Goal: Task Accomplishment & Management: Complete application form

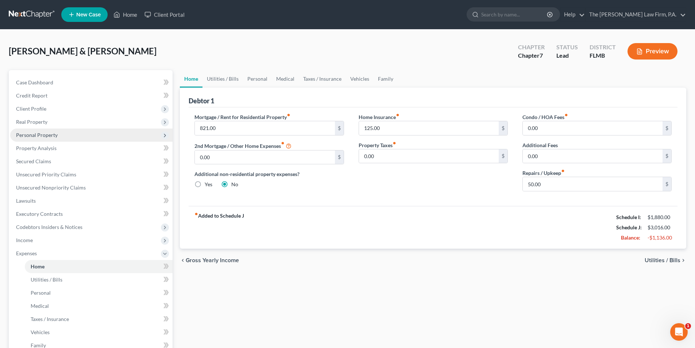
click at [28, 138] on span "Personal Property" at bounding box center [91, 134] width 162 height 13
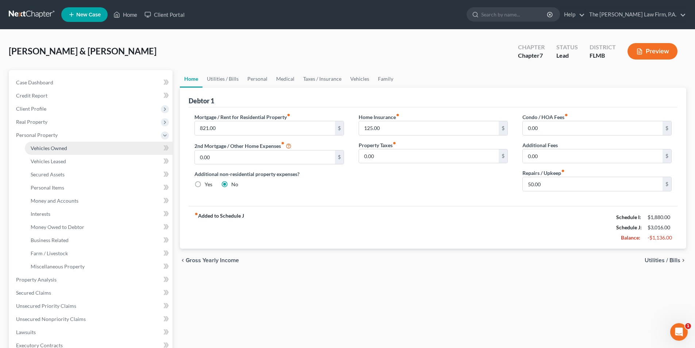
click at [44, 150] on span "Vehicles Owned" at bounding box center [49, 148] width 36 height 6
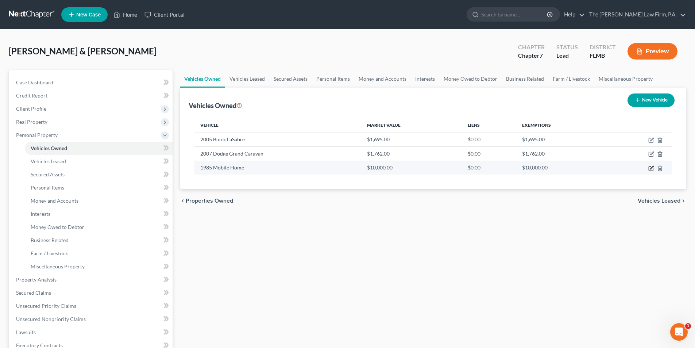
click at [652, 168] on icon "button" at bounding box center [651, 167] width 3 height 3
select select "7"
select select "41"
select select "3"
select select "2"
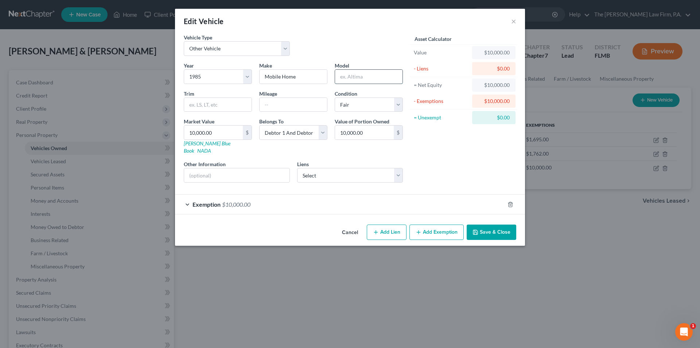
click at [358, 77] on input "text" at bounding box center [368, 77] width 67 height 14
type input "[GEOGRAPHIC_DATA]"
click at [492, 227] on button "Save & Close" at bounding box center [492, 231] width 50 height 15
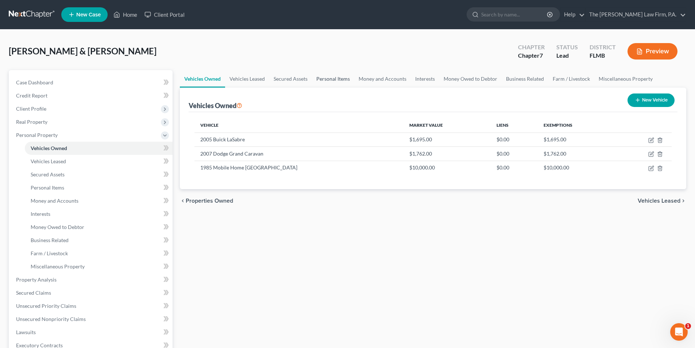
click at [341, 80] on link "Personal Items" at bounding box center [333, 79] width 42 height 18
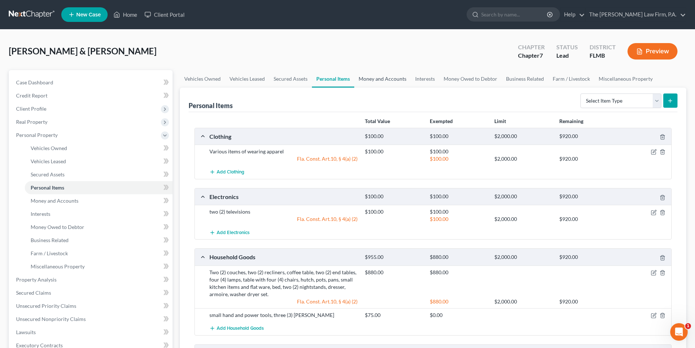
click at [379, 80] on link "Money and Accounts" at bounding box center [382, 79] width 57 height 18
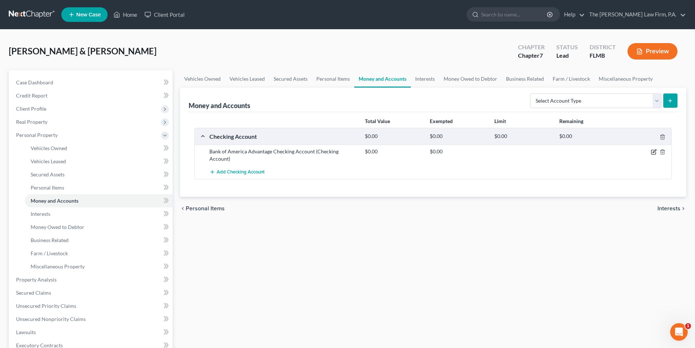
click at [652, 150] on icon "button" at bounding box center [653, 152] width 4 height 4
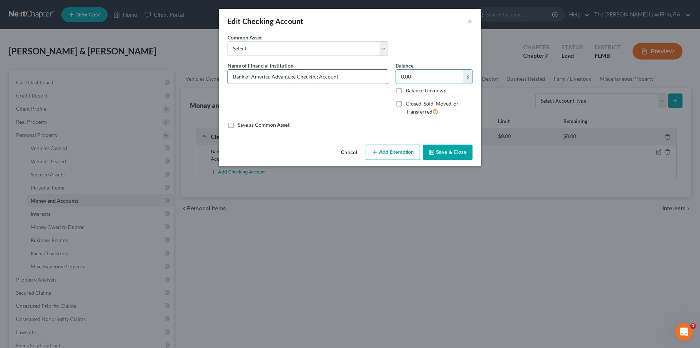
drag, startPoint x: 414, startPoint y: 73, endPoint x: 364, endPoint y: 77, distance: 50.5
drag, startPoint x: 424, startPoint y: 77, endPoint x: 370, endPoint y: 73, distance: 53.8
click at [370, 73] on div "Name of Financial Institution * Bank of America Advantage Checking Account Bala…" at bounding box center [350, 92] width 252 height 60
type input "10.19"
click at [384, 123] on div "Save as Common Asset" at bounding box center [350, 124] width 245 height 7
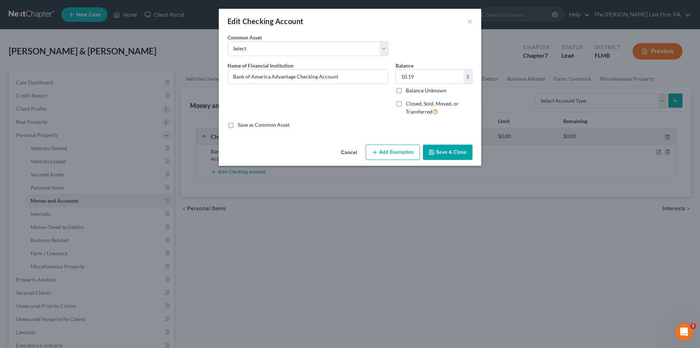
click at [388, 150] on button "Add Exemption" at bounding box center [393, 151] width 54 height 15
select select "2"
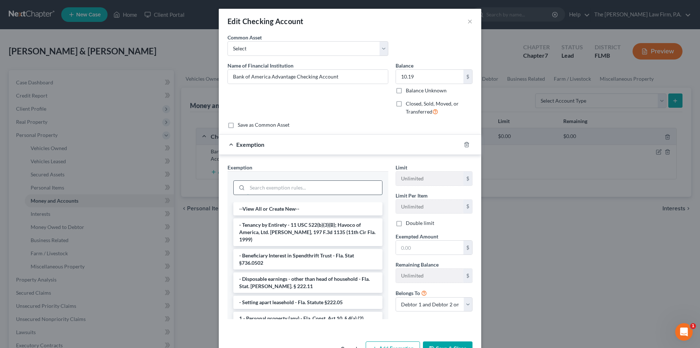
click at [296, 183] on input "search" at bounding box center [314, 188] width 135 height 14
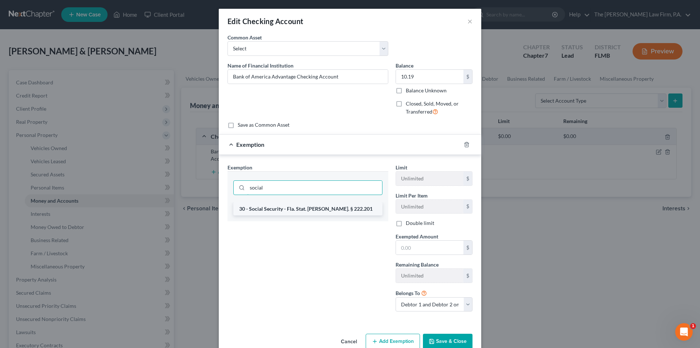
type input "social"
click at [295, 209] on li "30 - Social Security - Fla. Stat. [PERSON_NAME]. § 222.201" at bounding box center [307, 208] width 149 height 13
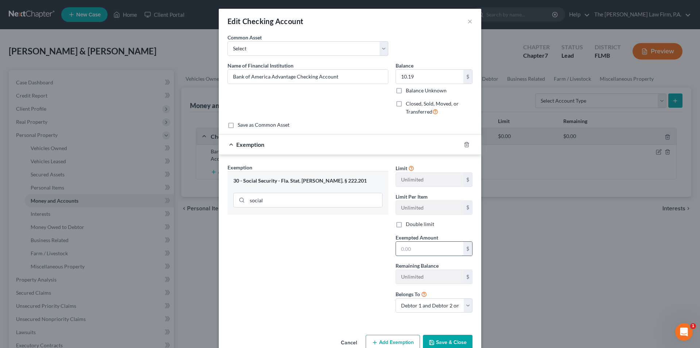
click at [417, 244] on input "text" at bounding box center [429, 248] width 67 height 14
type input "10.19"
click at [433, 338] on button "Save & Close" at bounding box center [448, 342] width 50 height 15
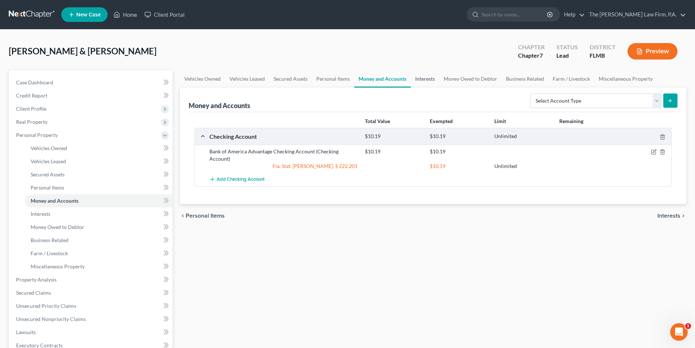
click at [427, 80] on link "Interests" at bounding box center [425, 79] width 28 height 18
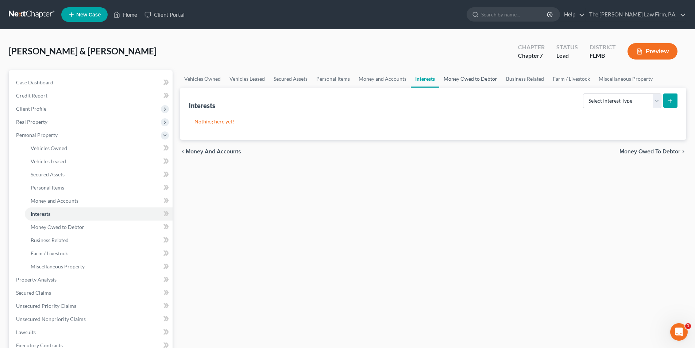
click at [464, 79] on link "Money Owed to Debtor" at bounding box center [470, 79] width 62 height 18
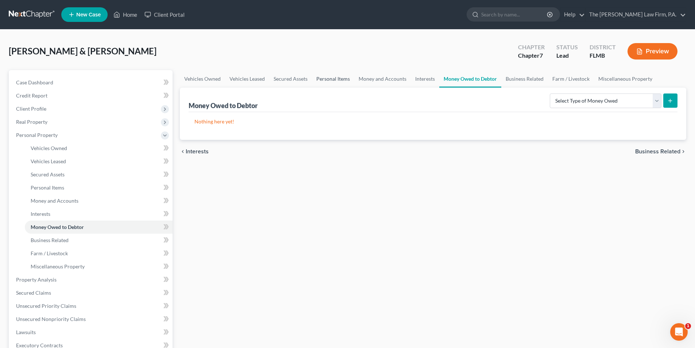
click at [341, 81] on link "Personal Items" at bounding box center [333, 79] width 42 height 18
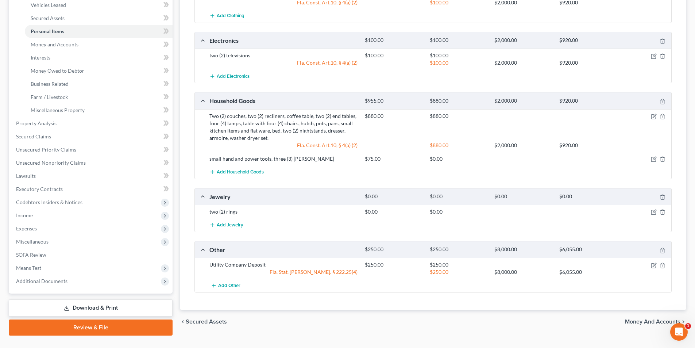
scroll to position [171, 0]
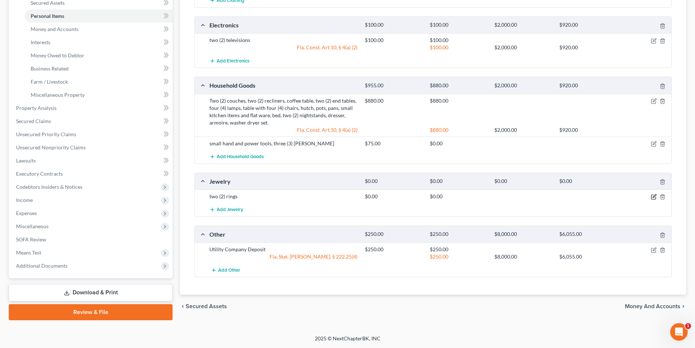
click at [654, 197] on icon "button" at bounding box center [654, 195] width 3 height 3
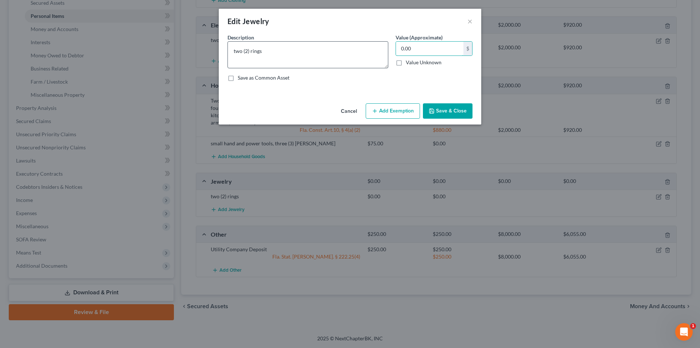
drag, startPoint x: 429, startPoint y: 49, endPoint x: 304, endPoint y: 45, distance: 124.8
drag, startPoint x: 425, startPoint y: 51, endPoint x: 392, endPoint y: 48, distance: 33.7
click at [392, 48] on div "Description * two (2) rings Value (Approximate) 0.00 $ Value Unknown Balance Un…" at bounding box center [350, 61] width 252 height 54
click at [291, 51] on textarea "two (2) rings" at bounding box center [308, 54] width 161 height 27
type textarea "two (2) rings - wedding bands"
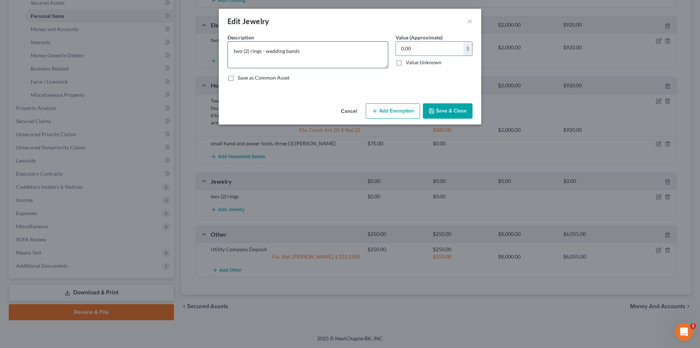
drag, startPoint x: 419, startPoint y: 50, endPoint x: 382, endPoint y: 47, distance: 37.3
drag, startPoint x: 422, startPoint y: 48, endPoint x: 382, endPoint y: 48, distance: 40.5
click at [382, 48] on div "Description * two (2) rings - wedding bands Value (Approximate) 0.00 $ Value Un…" at bounding box center [350, 61] width 252 height 54
type input "600.00"
click at [389, 110] on button "Add Exemption" at bounding box center [393, 110] width 54 height 15
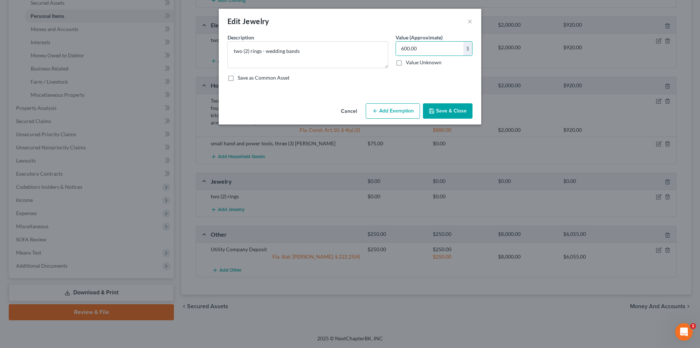
select select "2"
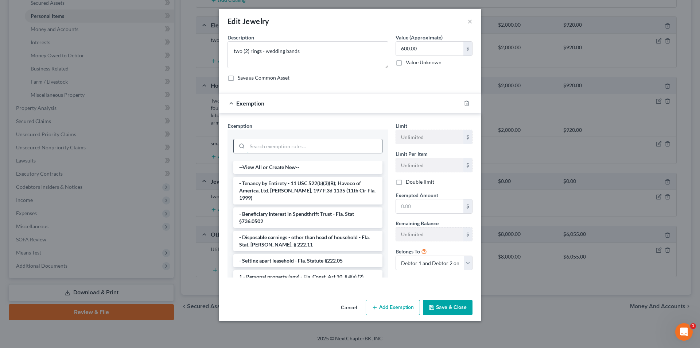
click at [293, 150] on input "search" at bounding box center [314, 146] width 135 height 14
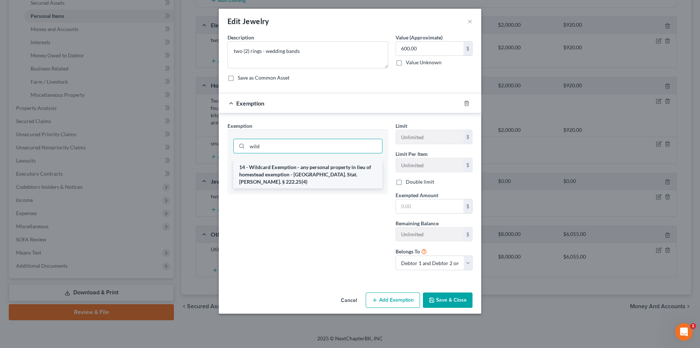
type input "wild"
click at [288, 170] on li "14 - Wildcard Exemption - any personal property in lieu of homestead exemption …" at bounding box center [307, 175] width 149 height 28
checkbox input "true"
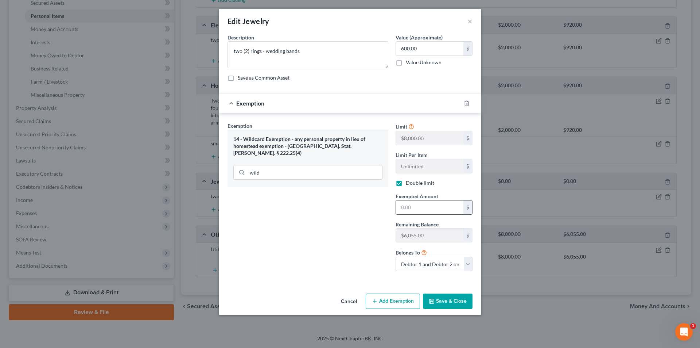
click at [406, 206] on input "text" at bounding box center [429, 207] width 67 height 14
type input "600.00"
click at [375, 236] on div "Exemption Set must be selected for CA. Exemption * 14 - Wildcard Exemption - an…" at bounding box center [308, 199] width 168 height 155
click at [452, 305] on button "Save & Close" at bounding box center [448, 300] width 50 height 15
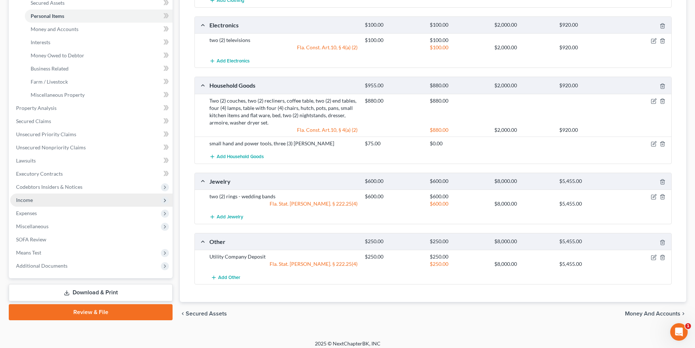
click at [27, 204] on span "Income" at bounding box center [91, 199] width 162 height 13
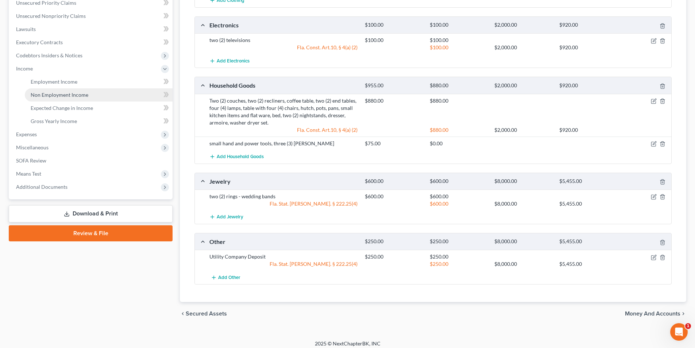
click at [51, 97] on span "Non Employment Income" at bounding box center [60, 95] width 58 height 6
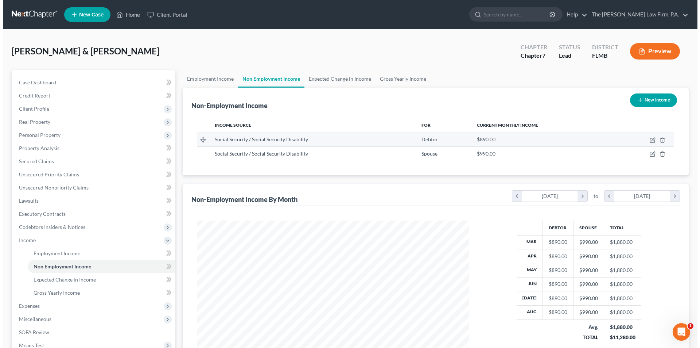
scroll to position [136, 287]
click at [650, 140] on icon "button" at bounding box center [650, 139] width 3 height 3
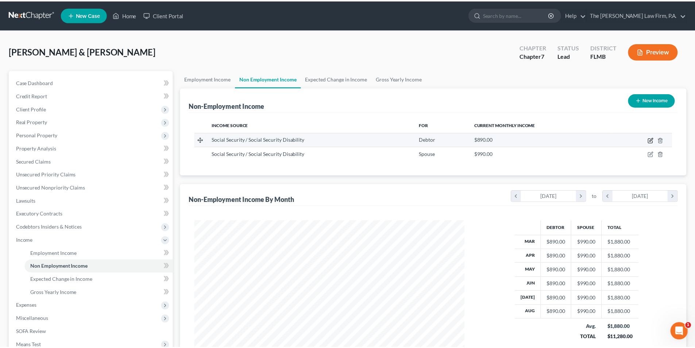
scroll to position [137, 289]
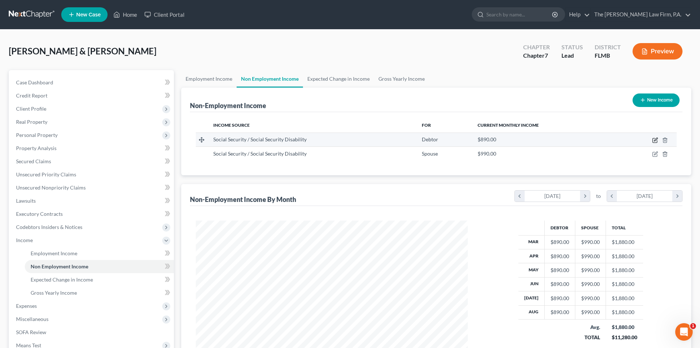
select select "4"
select select "0"
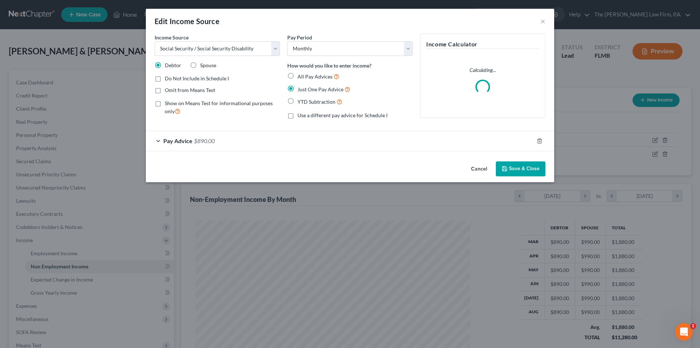
click at [202, 143] on span "$890.00" at bounding box center [204, 140] width 21 height 7
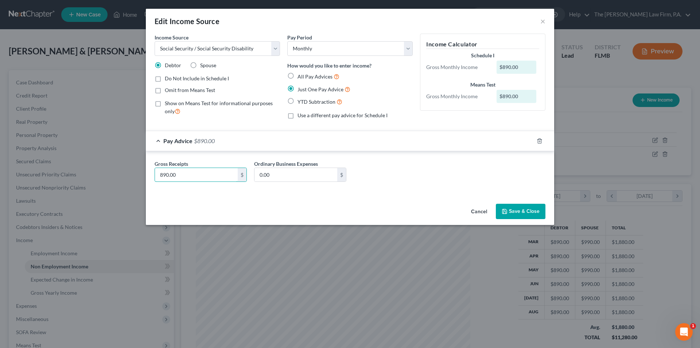
drag, startPoint x: 188, startPoint y: 173, endPoint x: 110, endPoint y: 171, distance: 78.1
click at [167, 178] on div "Edit Income Source × Income Source * Select Unemployment Disability (from emplo…" at bounding box center [350, 174] width 700 height 348
drag, startPoint x: 176, startPoint y: 176, endPoint x: 225, endPoint y: 179, distance: 49.3
type input "8"
type input "1,002.60"
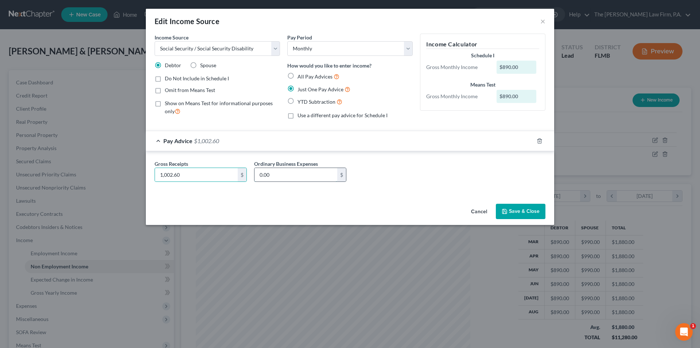
click at [266, 176] on input "0.00" at bounding box center [296, 175] width 83 height 14
click at [283, 209] on div "Cancel Save & Close" at bounding box center [350, 213] width 409 height 24
click at [530, 214] on button "Save & Close" at bounding box center [521, 211] width 50 height 15
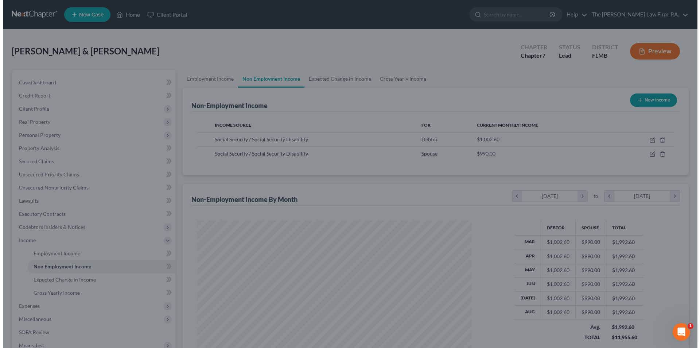
scroll to position [364647, 364496]
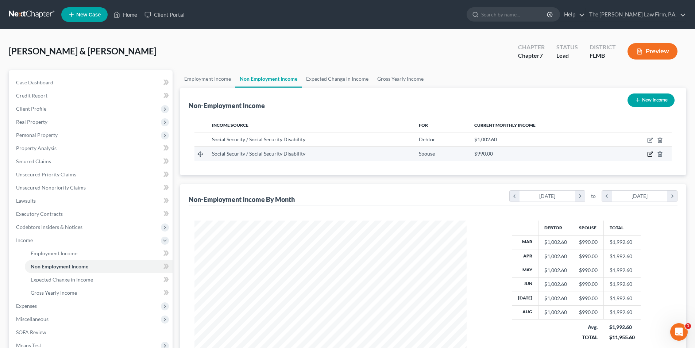
click at [651, 155] on icon "button" at bounding box center [650, 154] width 6 height 6
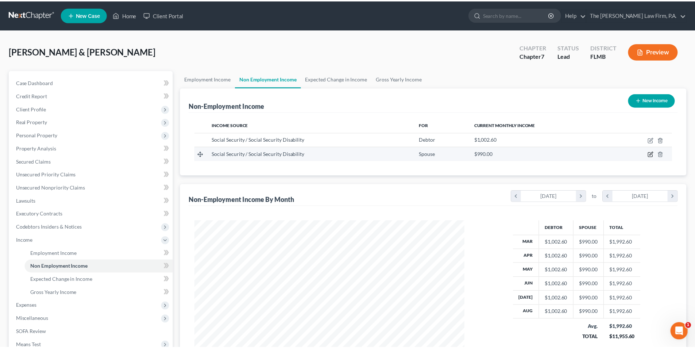
scroll to position [137, 289]
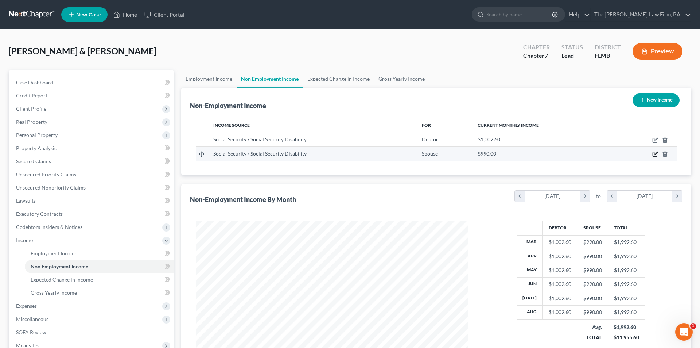
select select "4"
select select "0"
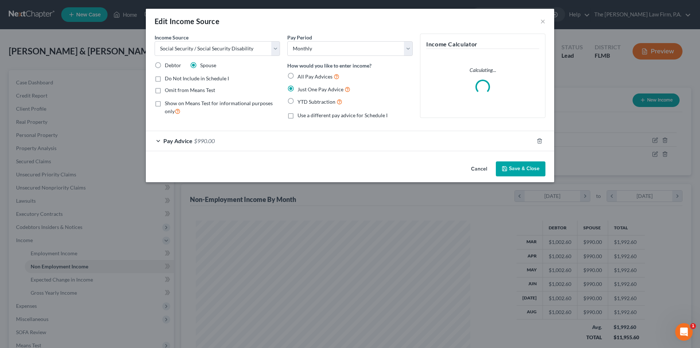
click at [204, 142] on span "$990.00" at bounding box center [204, 140] width 21 height 7
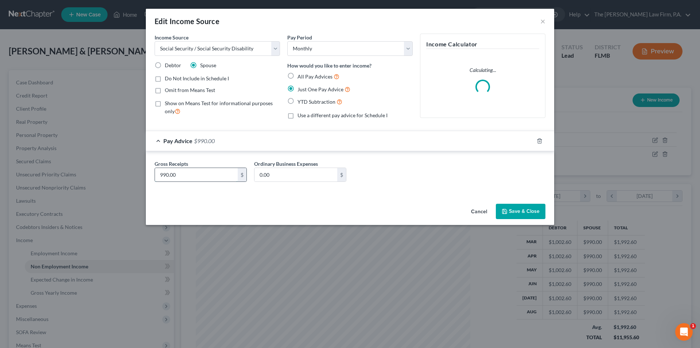
click at [198, 178] on input "990.00" at bounding box center [196, 175] width 83 height 14
type input "1,157.20"
click at [220, 202] on div "Cancel Save & Close" at bounding box center [350, 213] width 409 height 24
click at [527, 217] on button "Save & Close" at bounding box center [521, 211] width 50 height 15
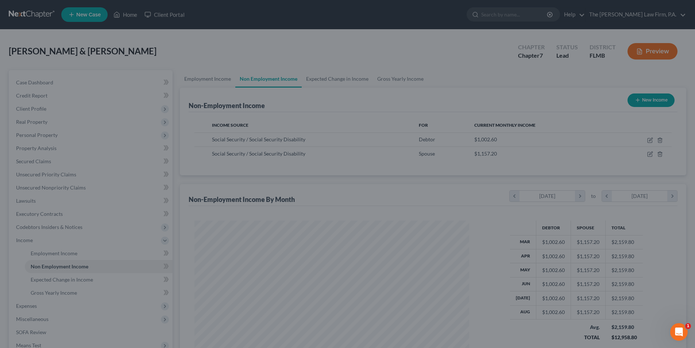
scroll to position [364647, 364496]
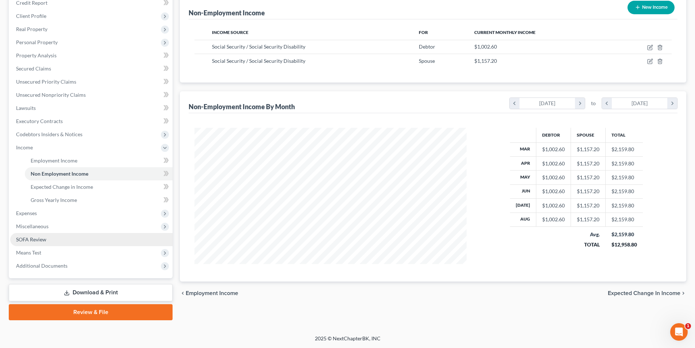
click at [37, 237] on span "SOFA Review" at bounding box center [31, 239] width 30 height 6
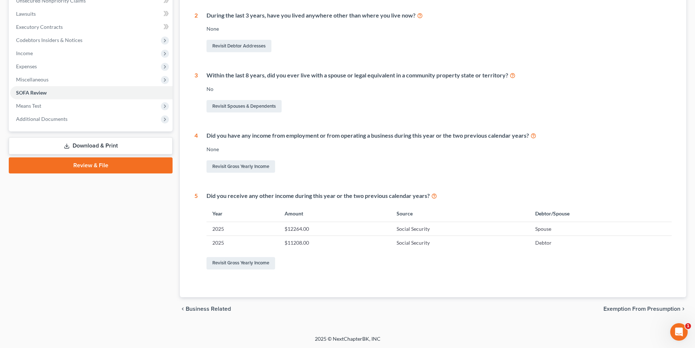
scroll to position [187, 0]
click at [248, 265] on link "Revisit Gross Yearly Income" at bounding box center [240, 262] width 69 height 12
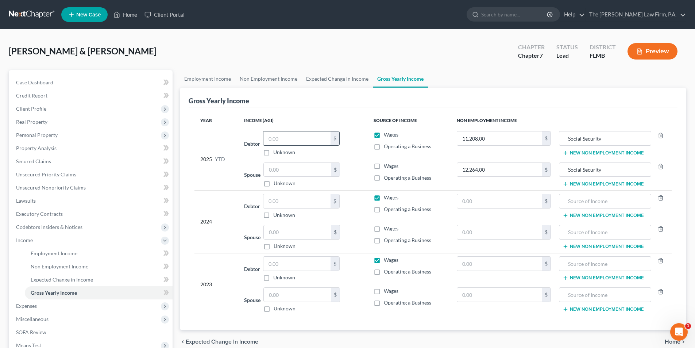
click at [283, 140] on input "text" at bounding box center [296, 138] width 67 height 14
drag, startPoint x: 515, startPoint y: 139, endPoint x: 487, endPoint y: 139, distance: 28.5
type input "8,020.80"
click at [494, 168] on input "12,264.00" at bounding box center [499, 170] width 85 height 14
type input "9,257.60"
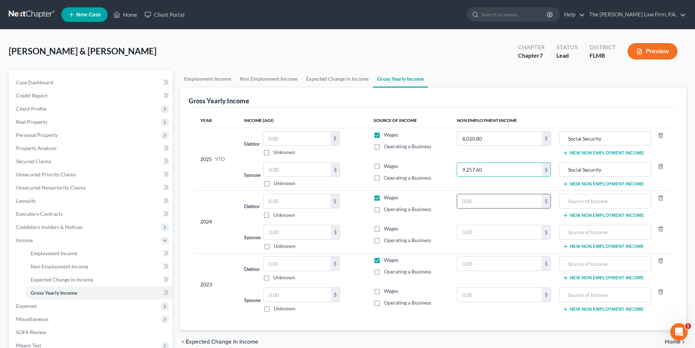
click at [479, 202] on input "text" at bounding box center [499, 201] width 85 height 14
click at [498, 197] on input "text" at bounding box center [499, 201] width 85 height 14
type input "12,344.01"
click at [488, 231] on input "text" at bounding box center [499, 232] width 85 height 14
type input "14,247.44"
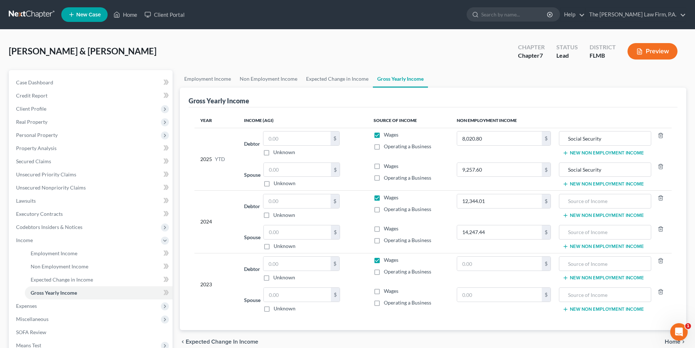
click at [497, 249] on td "14,247.44 $" at bounding box center [504, 236] width 106 height 31
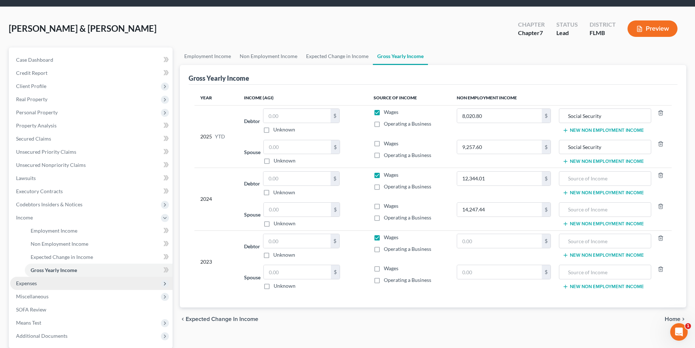
scroll to position [20, 0]
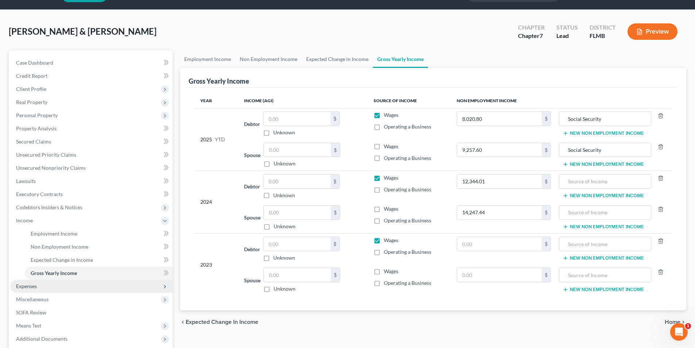
click at [26, 285] on span "Expenses" at bounding box center [26, 286] width 21 height 6
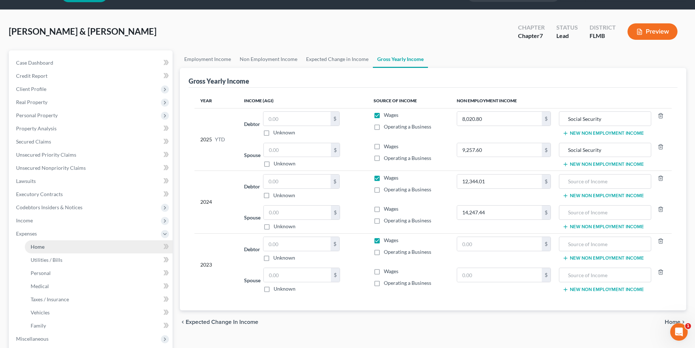
click at [37, 249] on span "Home" at bounding box center [38, 246] width 14 height 6
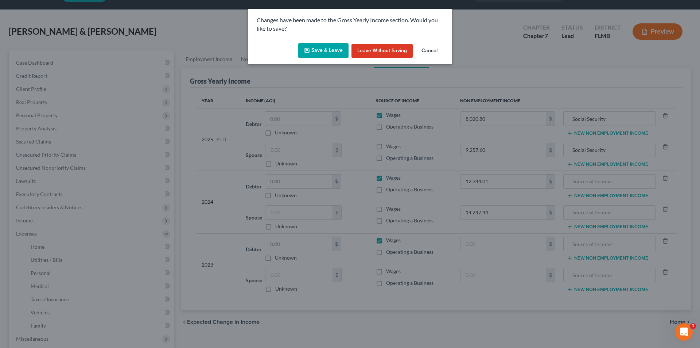
click at [323, 53] on button "Save & Leave" at bounding box center [323, 50] width 50 height 15
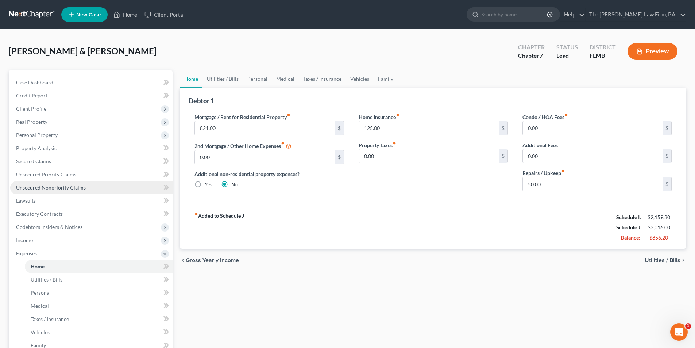
click at [53, 187] on span "Unsecured Nonpriority Claims" at bounding box center [51, 187] width 70 height 6
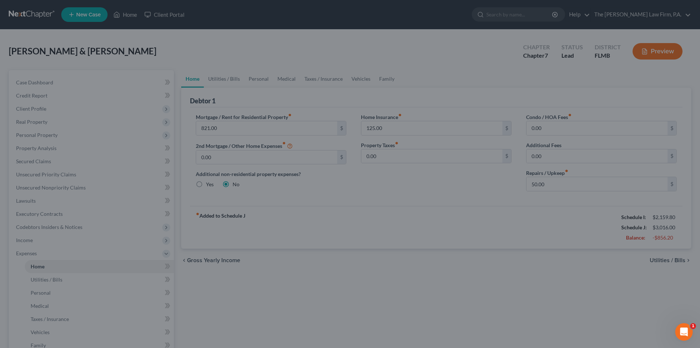
click at [32, 100] on div at bounding box center [350, 174] width 700 height 348
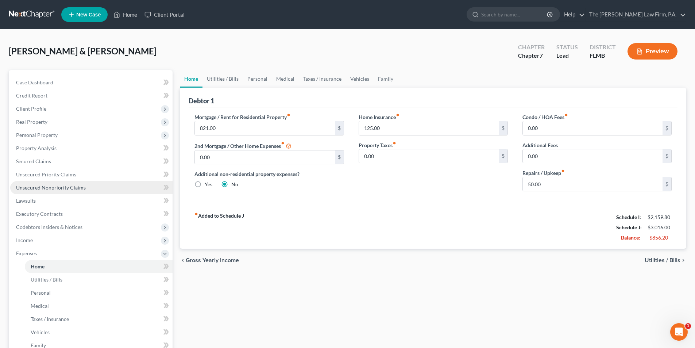
click at [51, 189] on span "Unsecured Nonpriority Claims" at bounding box center [51, 187] width 70 height 6
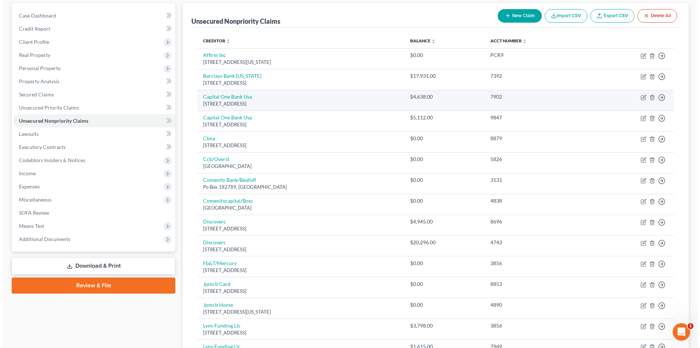
scroll to position [73, 0]
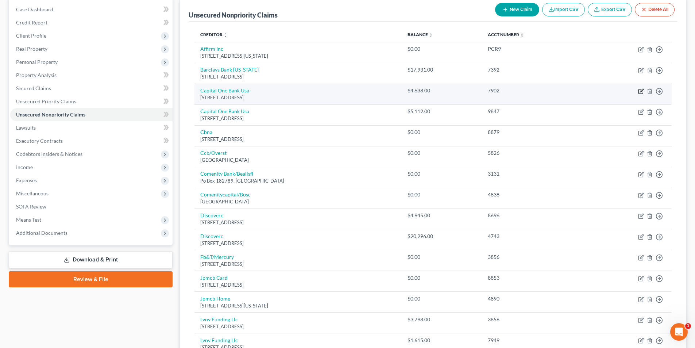
click at [641, 91] on icon "button" at bounding box center [641, 90] width 3 height 3
select select "46"
select select "1"
select select "0"
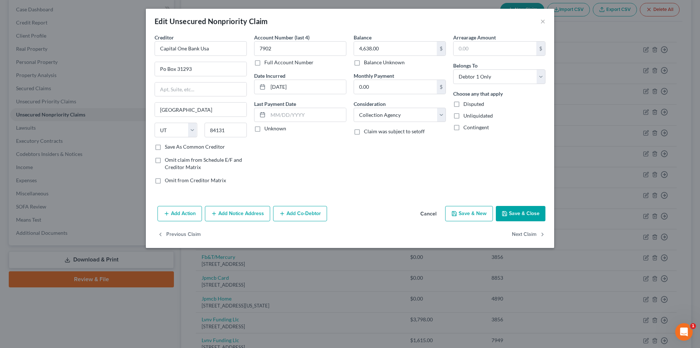
click at [235, 214] on button "Add Notice Address" at bounding box center [237, 213] width 65 height 15
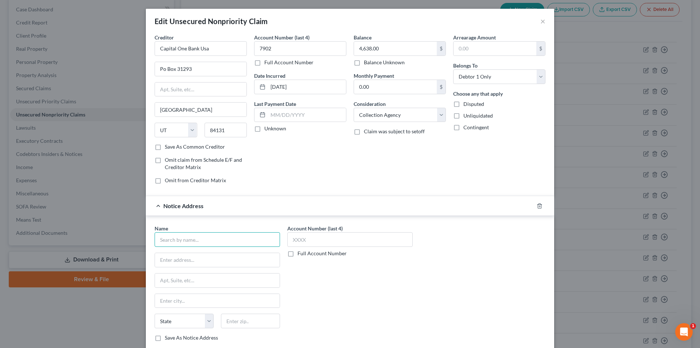
click at [183, 240] on input "text" at bounding box center [217, 239] width 125 height 15
type input "Jacob Rubin, Esq."
type input "P.O. Box 48979"
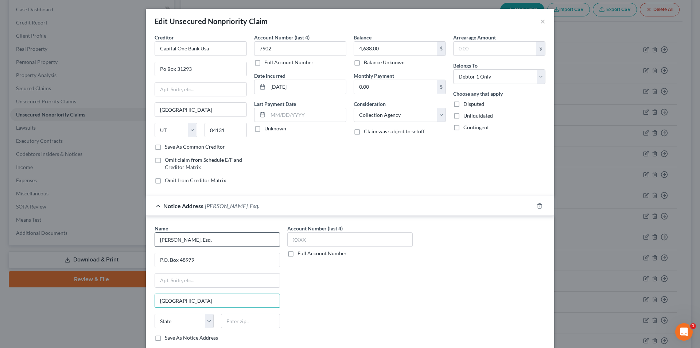
type input "Tampa"
select select "9"
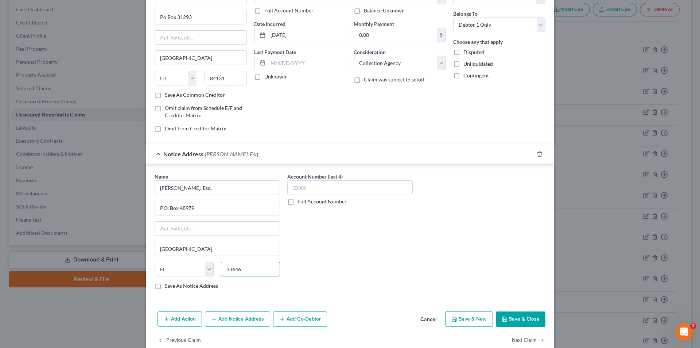
scroll to position [66, 0]
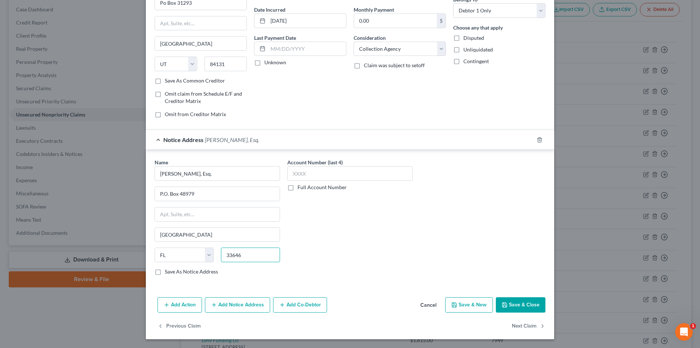
type input "33646"
click at [520, 305] on button "Save & Close" at bounding box center [521, 304] width 50 height 15
type input "0"
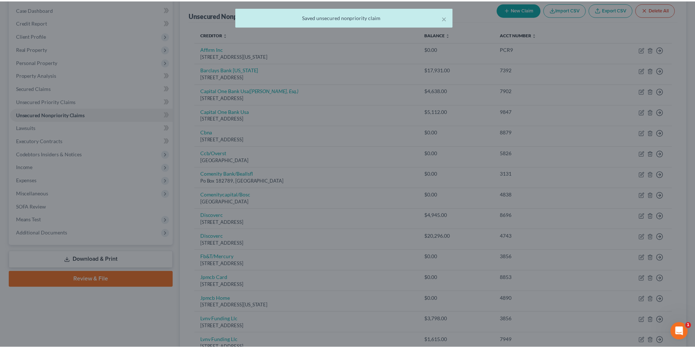
scroll to position [0, 0]
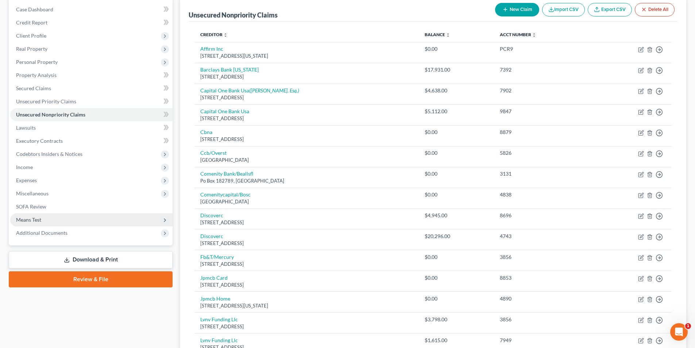
click at [32, 222] on span "Means Test" at bounding box center [28, 219] width 25 height 6
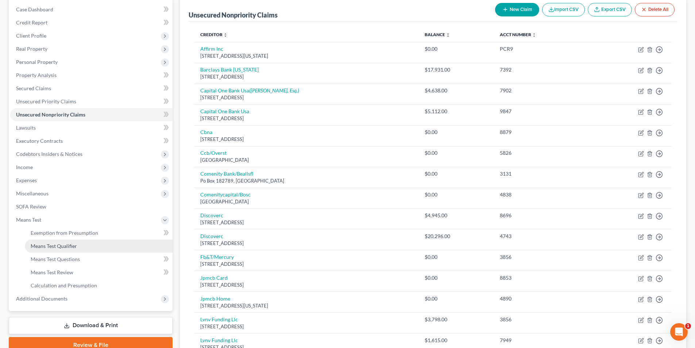
click at [61, 247] on span "Means Test Qualifier" at bounding box center [54, 246] width 46 height 6
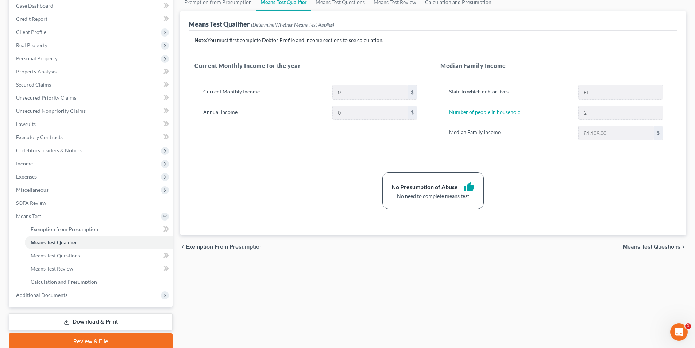
scroll to position [106, 0]
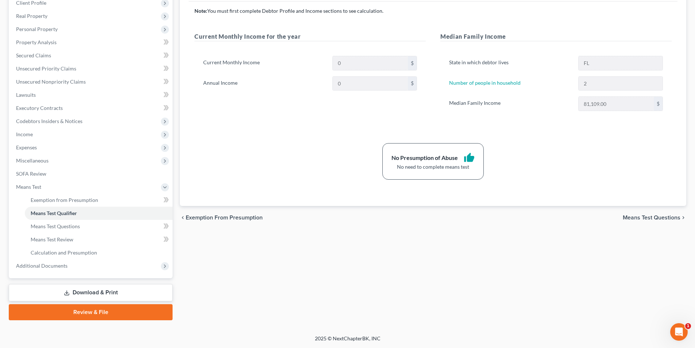
click at [93, 294] on link "Download & Print" at bounding box center [91, 292] width 164 height 17
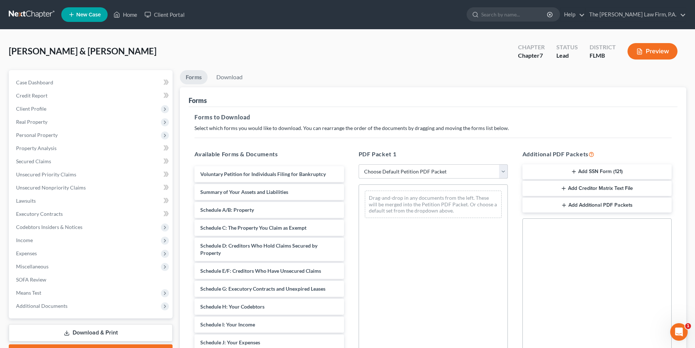
click at [382, 170] on select "Choose Default Petition PDF Packet Complete Bankruptcy Petition (all forms and …" at bounding box center [433, 171] width 149 height 15
select select "0"
click at [359, 164] on select "Choose Default Petition PDF Packet Complete Bankruptcy Petition (all forms and …" at bounding box center [433, 171] width 149 height 15
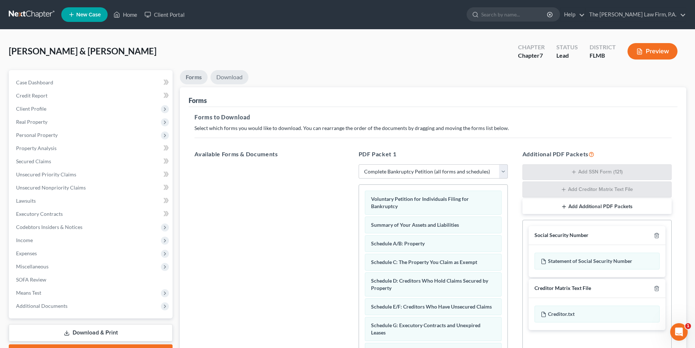
click at [230, 77] on link "Download" at bounding box center [229, 77] width 38 height 14
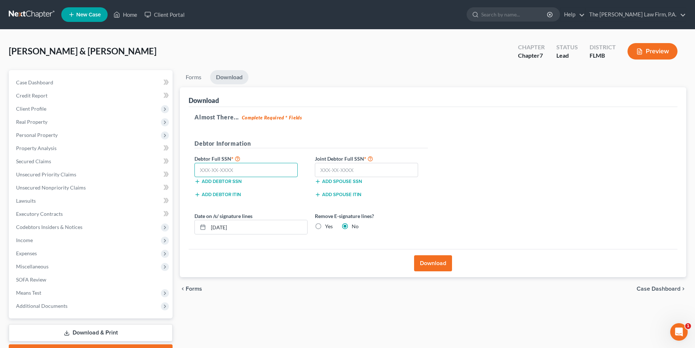
click at [231, 171] on input "text" at bounding box center [245, 170] width 103 height 15
type input "140-56-3495"
click at [328, 173] on input "text" at bounding box center [366, 170] width 103 height 15
type input "145-40-4055"
click at [402, 204] on form "Debtor Information Debtor Full SSN * 140-56-3495 Add debtor SSN Joint Debtor Fu…" at bounding box center [310, 189] width 233 height 101
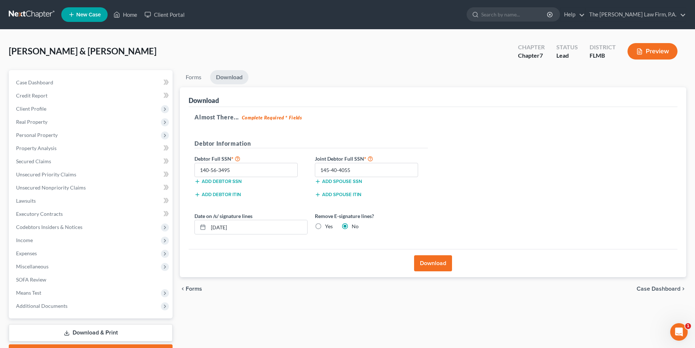
click at [432, 264] on button "Download" at bounding box center [433, 263] width 38 height 16
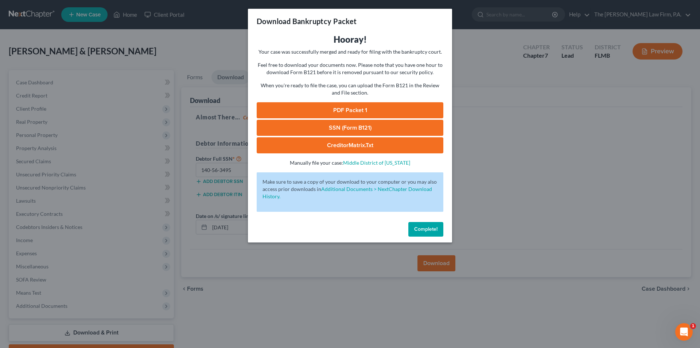
click at [358, 131] on link "SSN (Form B121)" at bounding box center [350, 128] width 187 height 16
click at [343, 113] on link "PDF Packet 1" at bounding box center [350, 110] width 187 height 16
click at [435, 226] on span "Complete!" at bounding box center [425, 229] width 23 height 6
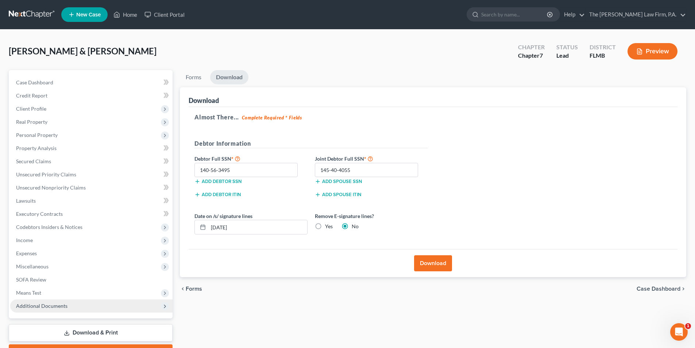
click at [39, 304] on span "Additional Documents" at bounding box center [41, 305] width 51 height 6
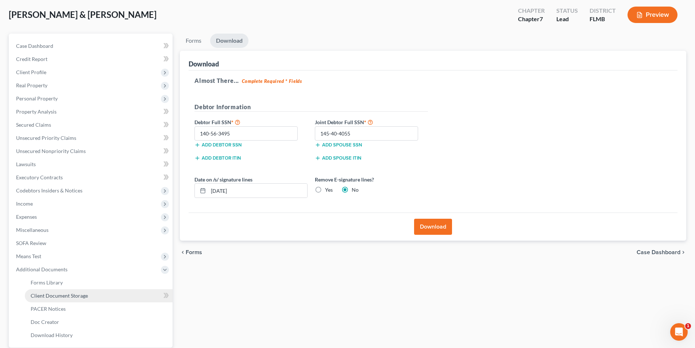
click at [73, 296] on span "Client Document Storage" at bounding box center [59, 295] width 57 height 6
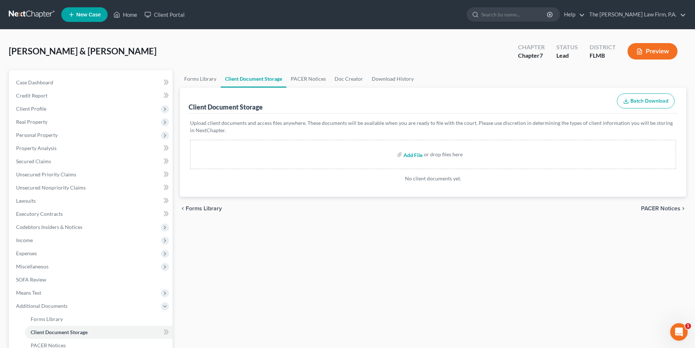
click at [410, 155] on input "file" at bounding box center [412, 154] width 18 height 13
type input "C:\fakepath\2028.08.25 Certificate of Credit Counseling Keith Bosco.pdf"
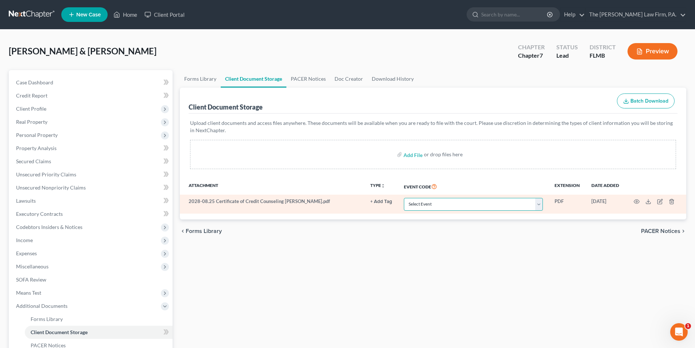
click at [430, 203] on select "Select Event 20 Largest Unsecured Creditors Amended Chapter 13 Plan Amended Cre…" at bounding box center [473, 204] width 139 height 13
select select "9"
click at [404, 198] on select "Select Event 20 Largest Unsecured Creditors Amended Chapter 13 Plan Amended Cre…" at bounding box center [473, 204] width 139 height 13
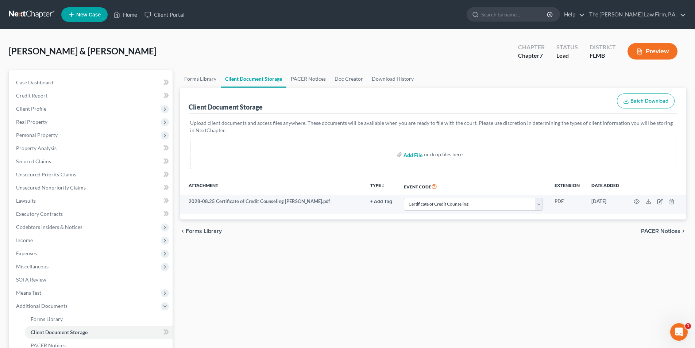
click at [413, 154] on input "file" at bounding box center [412, 154] width 18 height 13
type input "C:\fakepath\2025.08.25 Certificate of Counseling Kathleen Basco.pdf"
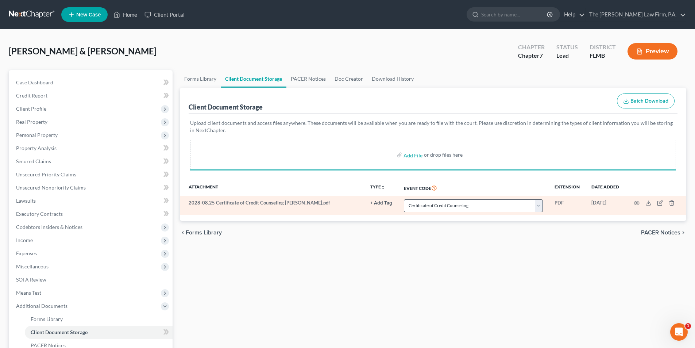
select select "9"
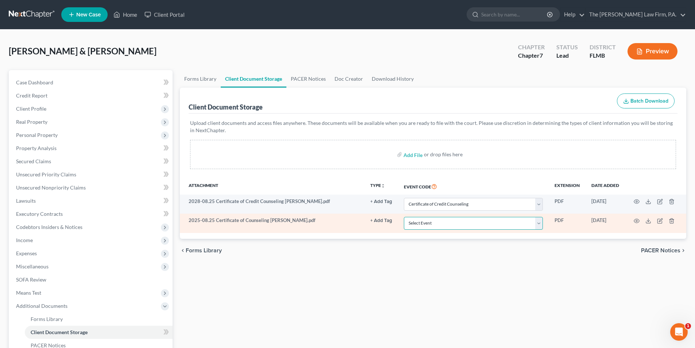
click at [434, 220] on select "Select Event 20 Largest Unsecured Creditors Amended Chapter 13 Plan Amended Cre…" at bounding box center [473, 223] width 139 height 13
select select "9"
click at [404, 217] on select "Select Event 20 Largest Unsecured Creditors Amended Chapter 13 Plan Amended Cre…" at bounding box center [473, 223] width 139 height 13
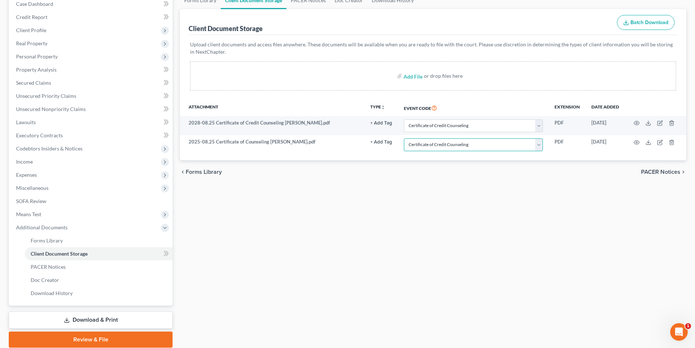
scroll to position [106, 0]
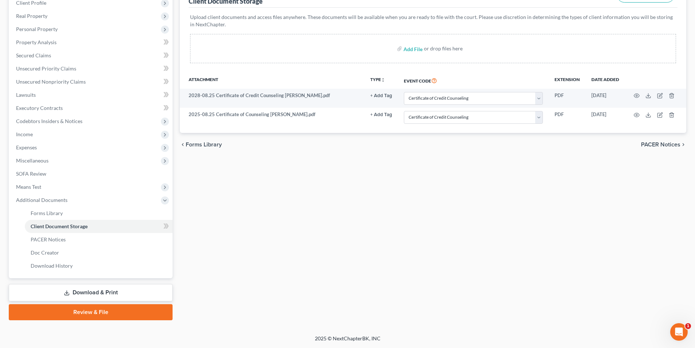
click at [97, 310] on link "Review & File" at bounding box center [91, 312] width 164 height 16
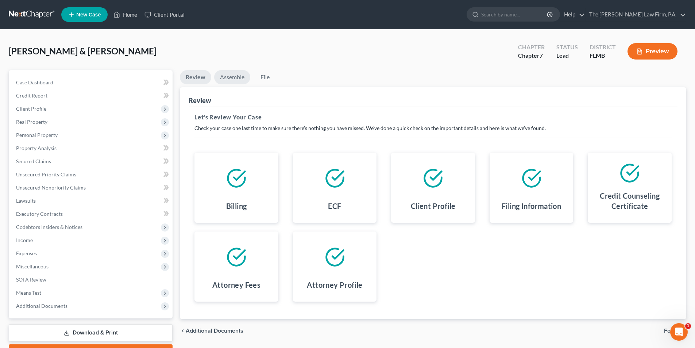
click at [236, 80] on link "Assemble" at bounding box center [232, 77] width 36 height 14
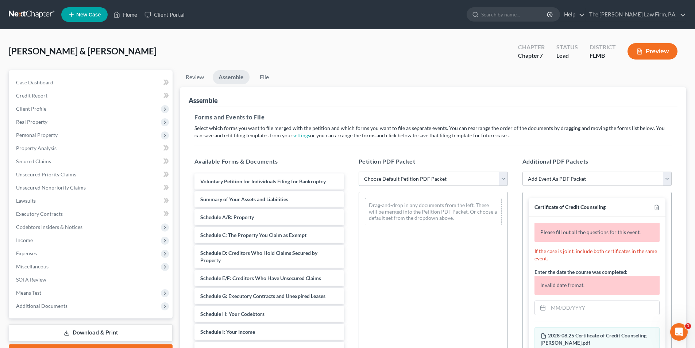
click at [410, 174] on select "Choose Default Petition PDF Packet Complete Bankruptcy Petition (all forms and …" at bounding box center [433, 178] width 149 height 15
select select "0"
click at [359, 171] on select "Choose Default Petition PDF Packet Complete Bankruptcy Petition (all forms and …" at bounding box center [433, 178] width 149 height 15
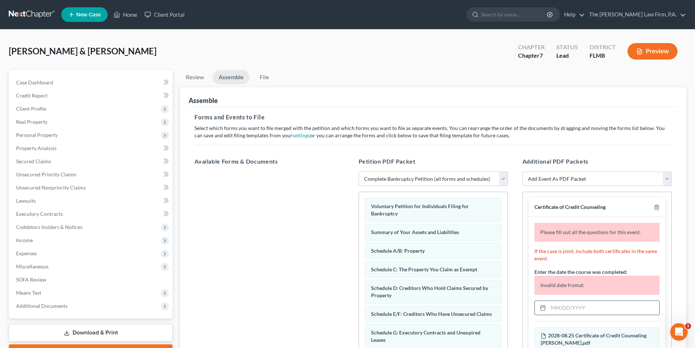
click at [563, 308] on input "text" at bounding box center [603, 308] width 111 height 14
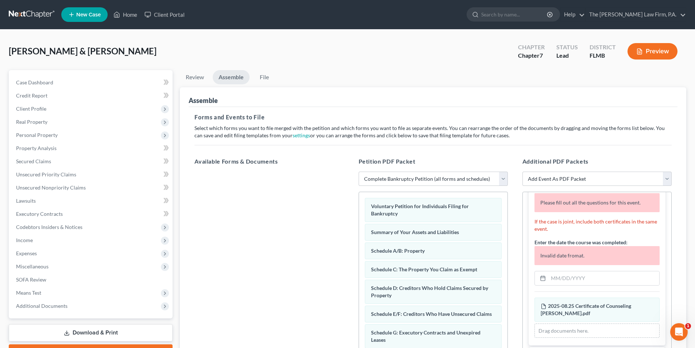
scroll to position [175, 0]
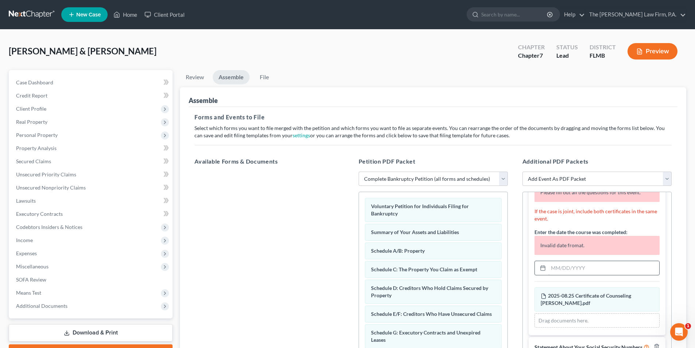
type input "[DATE]"
click at [570, 263] on input "text" at bounding box center [603, 268] width 111 height 14
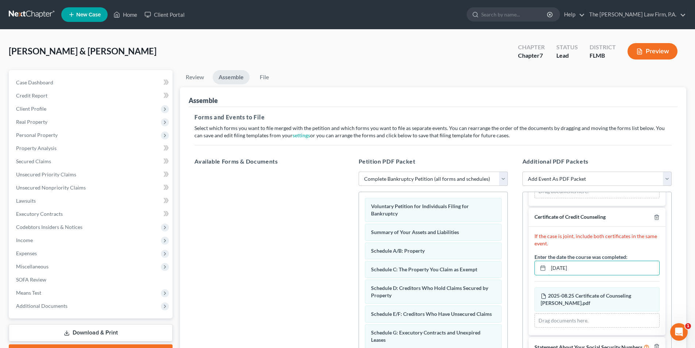
scroll to position [36, 0]
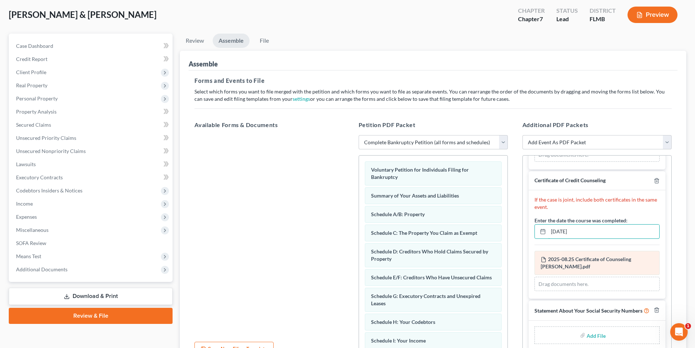
type input "[DATE]"
click at [576, 262] on span "2025-08.25 Certificate of Counseling Kathleen Basco.pdf" at bounding box center [586, 262] width 90 height 13
click at [591, 334] on input "file" at bounding box center [596, 334] width 18 height 13
click at [595, 337] on input "file" at bounding box center [596, 334] width 18 height 13
type input "C:\fakepath\2025.09.02 Statement Regarding Social Security Numbers.pdf"
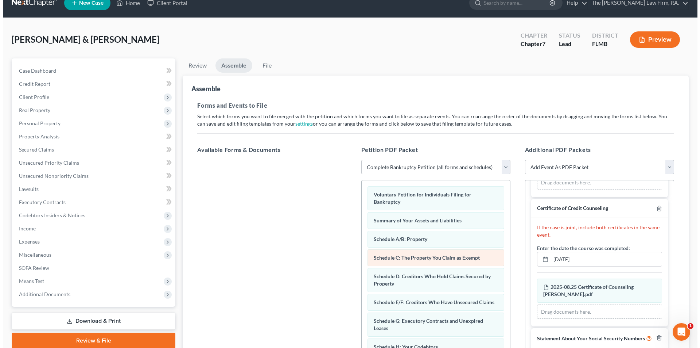
scroll to position [0, 0]
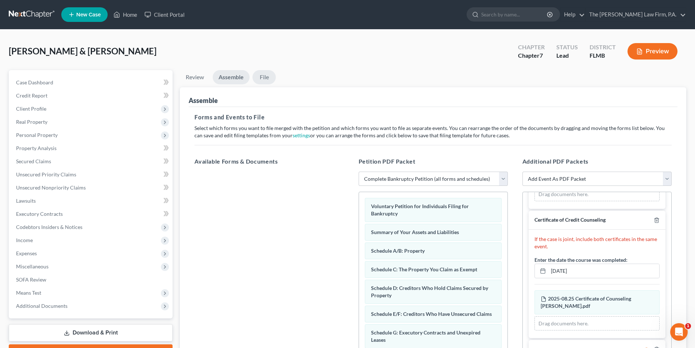
click at [270, 80] on link "File" at bounding box center [263, 77] width 23 height 14
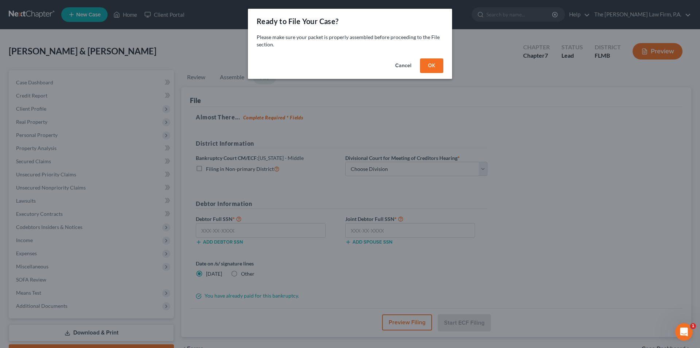
click at [439, 66] on button "OK" at bounding box center [431, 65] width 23 height 15
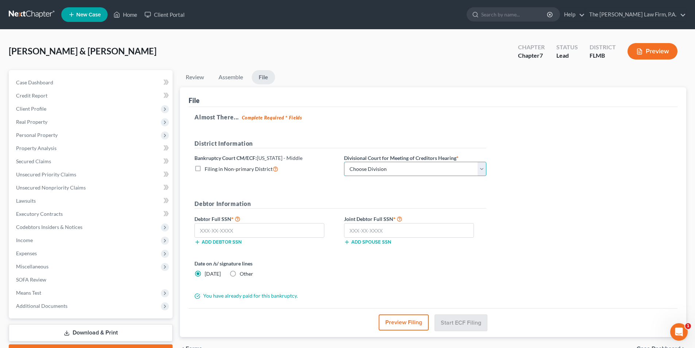
click at [378, 173] on select "Choose Division Fort Myers Jacksonville Orlando Tampa" at bounding box center [415, 169] width 142 height 15
select select "3"
click at [344, 162] on select "Choose Division Fort Myers Jacksonville Orlando Tampa" at bounding box center [415, 169] width 142 height 15
click at [242, 230] on input "text" at bounding box center [259, 230] width 130 height 15
type input "140-56-3495"
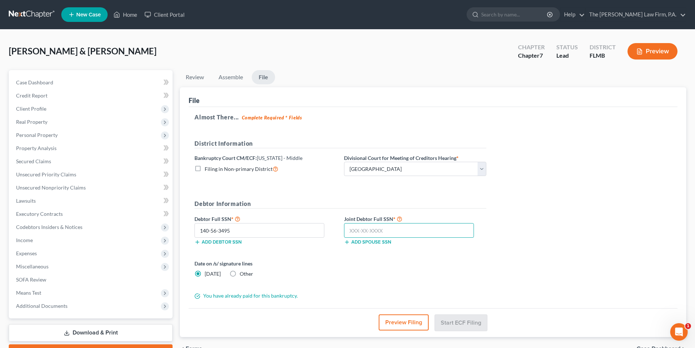
click at [364, 228] on input "text" at bounding box center [409, 230] width 130 height 15
type input "145-40-4055"
click at [455, 321] on button "Start ECF Filing" at bounding box center [461, 322] width 52 height 16
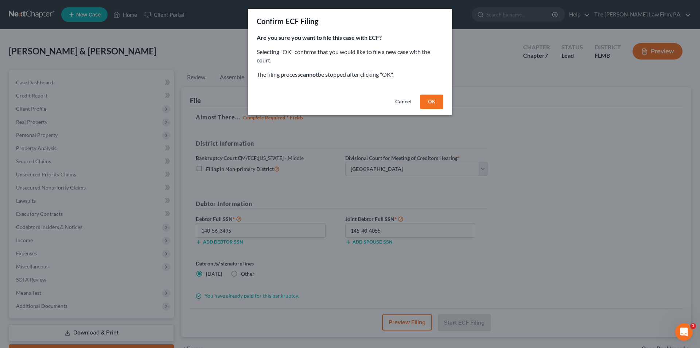
click at [429, 100] on button "OK" at bounding box center [431, 101] width 23 height 15
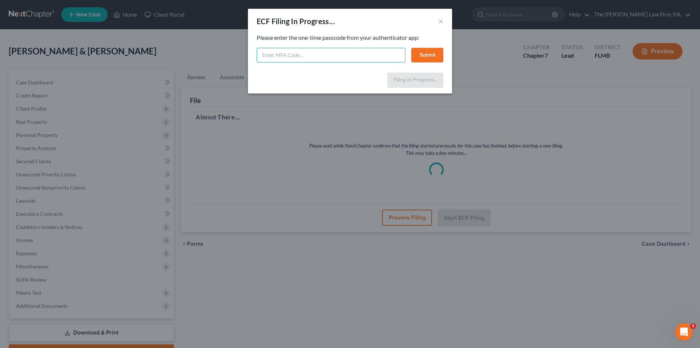
click at [290, 61] on input "text" at bounding box center [331, 55] width 149 height 15
type input "364910"
click at [418, 53] on button "Submit" at bounding box center [427, 55] width 32 height 15
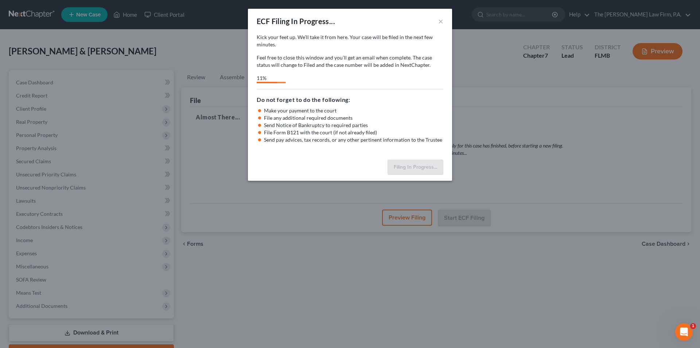
select select "3"
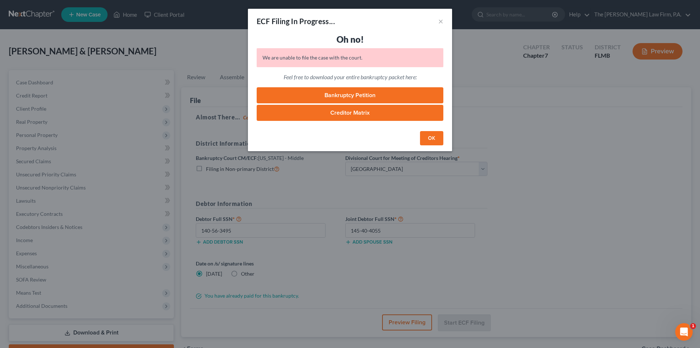
click at [428, 138] on button "OK" at bounding box center [431, 138] width 23 height 15
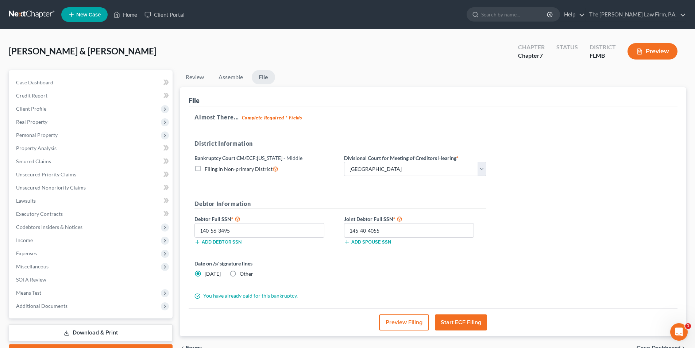
click at [451, 322] on button "Start ECF Filing" at bounding box center [461, 322] width 52 height 16
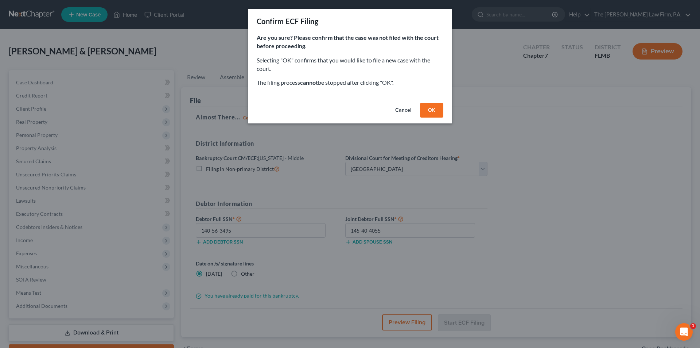
click at [431, 110] on button "OK" at bounding box center [431, 110] width 23 height 15
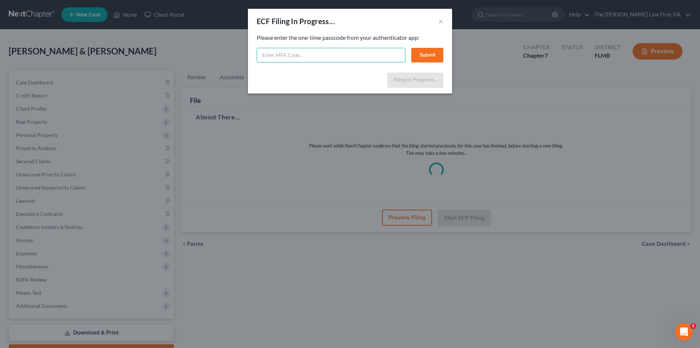
click at [278, 54] on input "text" at bounding box center [331, 55] width 149 height 15
type input "656571"
click at [429, 58] on button "Submit" at bounding box center [427, 55] width 32 height 15
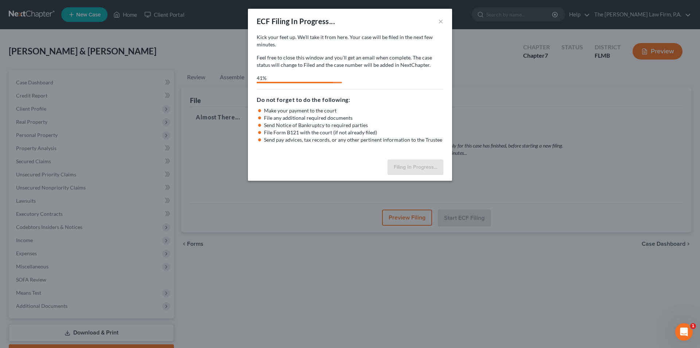
select select "3"
